Goal: Navigation & Orientation: Find specific page/section

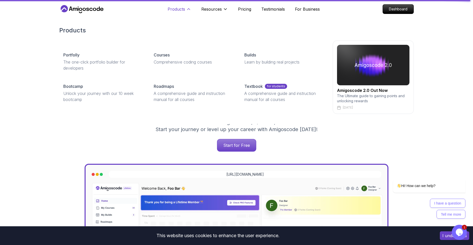
click at [189, 10] on icon at bounding box center [188, 9] width 5 height 5
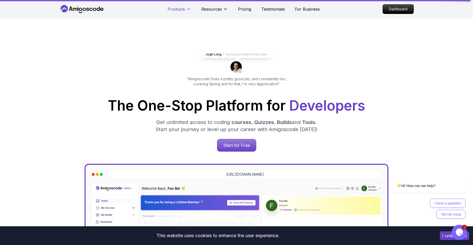
click at [189, 10] on icon at bounding box center [188, 9] width 5 height 5
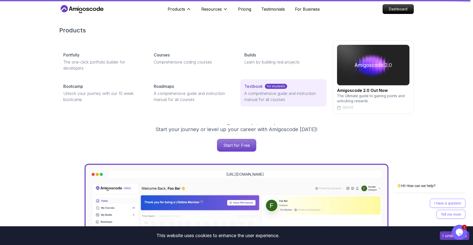
click at [263, 100] on p "A comprehensive guide and instruction manual for all courses" at bounding box center [283, 96] width 78 height 12
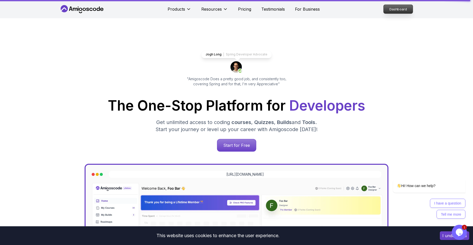
click at [411, 7] on p "Dashboard" at bounding box center [397, 9] width 29 height 9
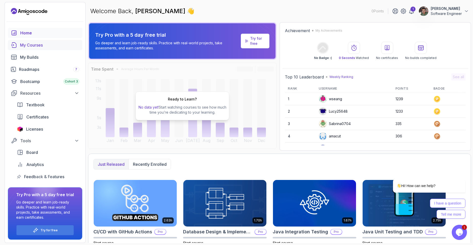
click at [37, 48] on link "My Courses" at bounding box center [45, 45] width 74 height 10
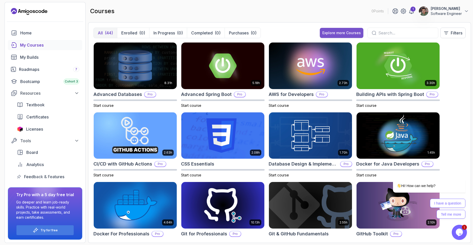
click at [333, 34] on div "Explore more Courses" at bounding box center [341, 32] width 38 height 5
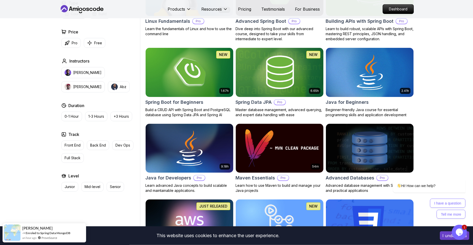
scroll to position [202, 0]
